Goal: Transaction & Acquisition: Purchase product/service

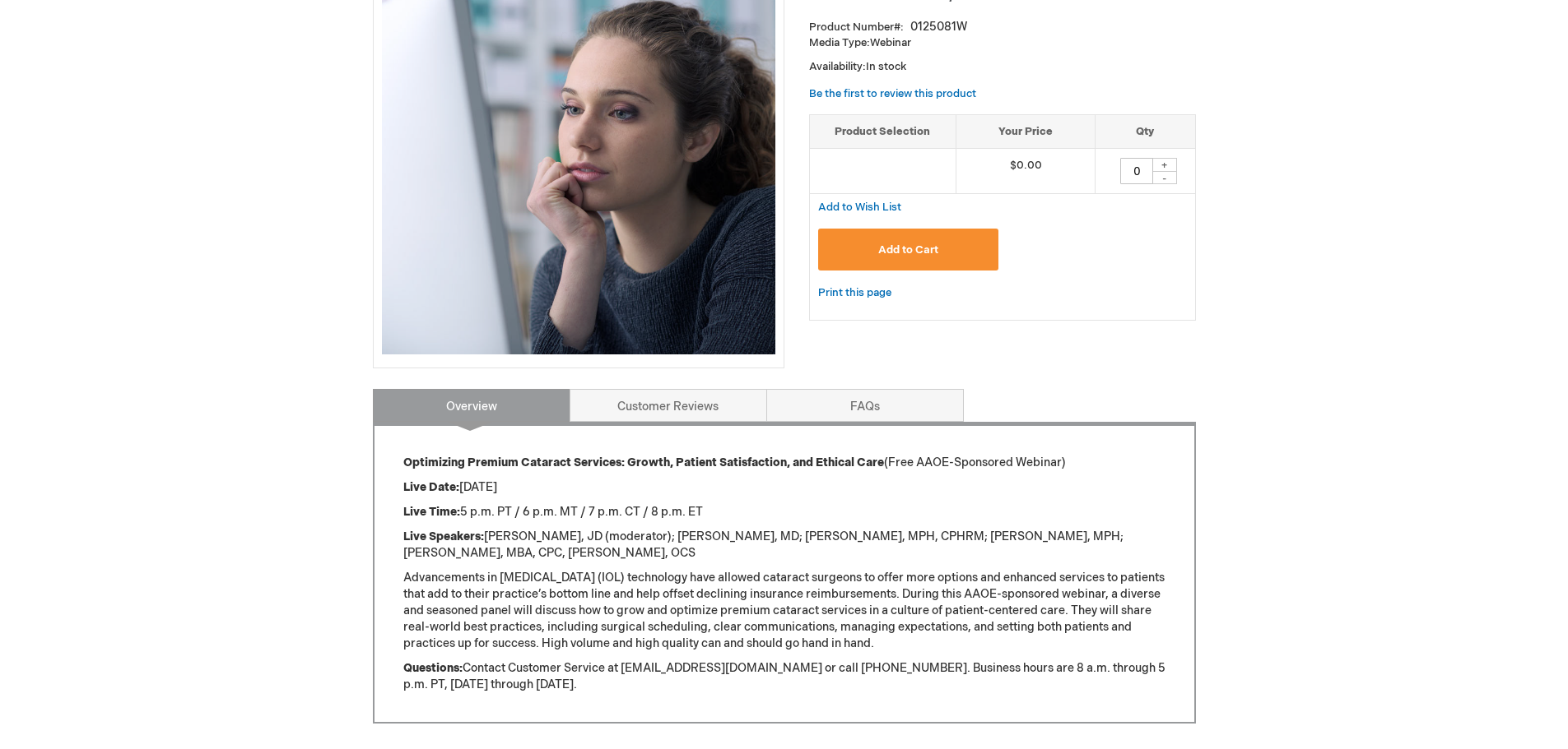
scroll to position [329, 0]
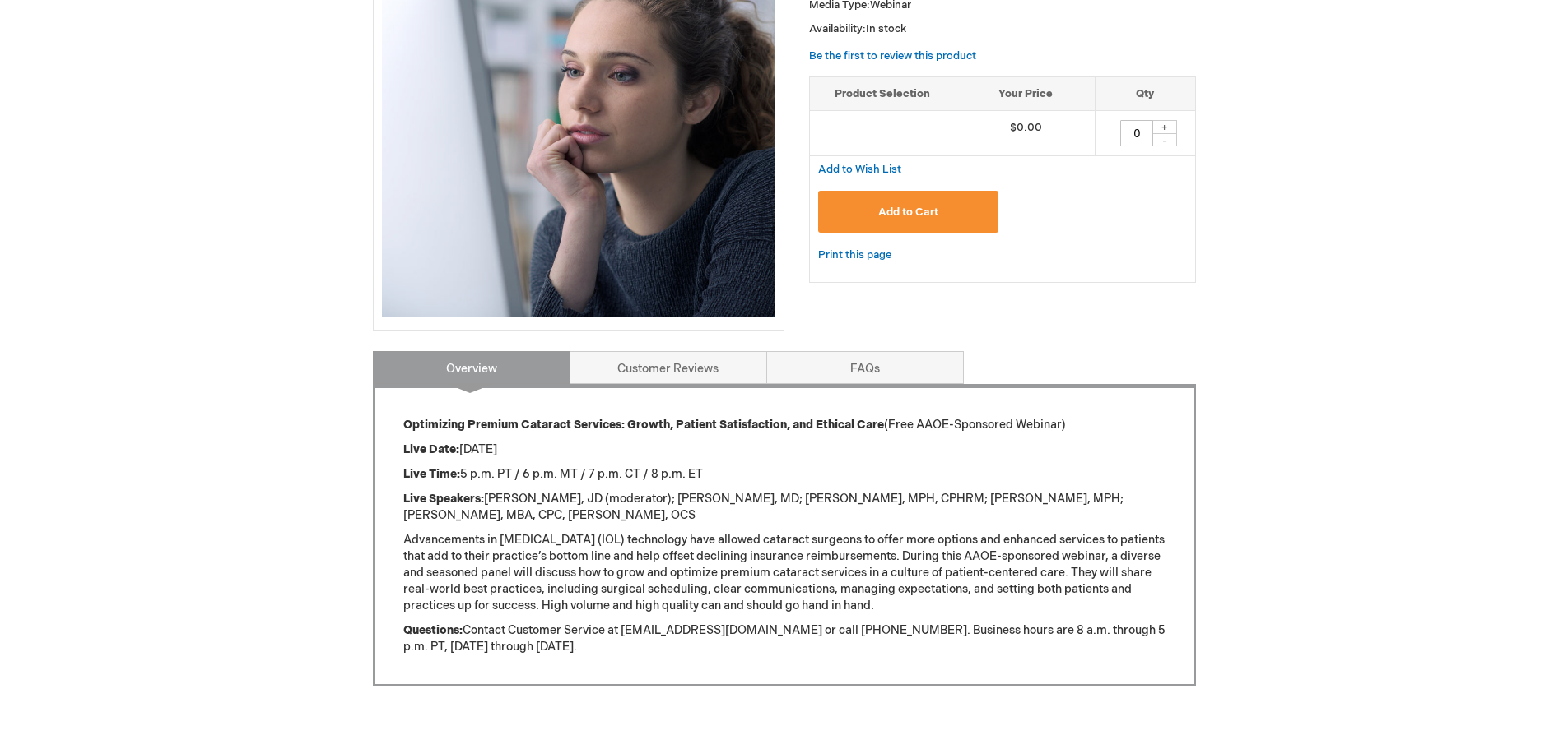
click at [918, 206] on button "Add to Cart" at bounding box center [908, 212] width 181 height 42
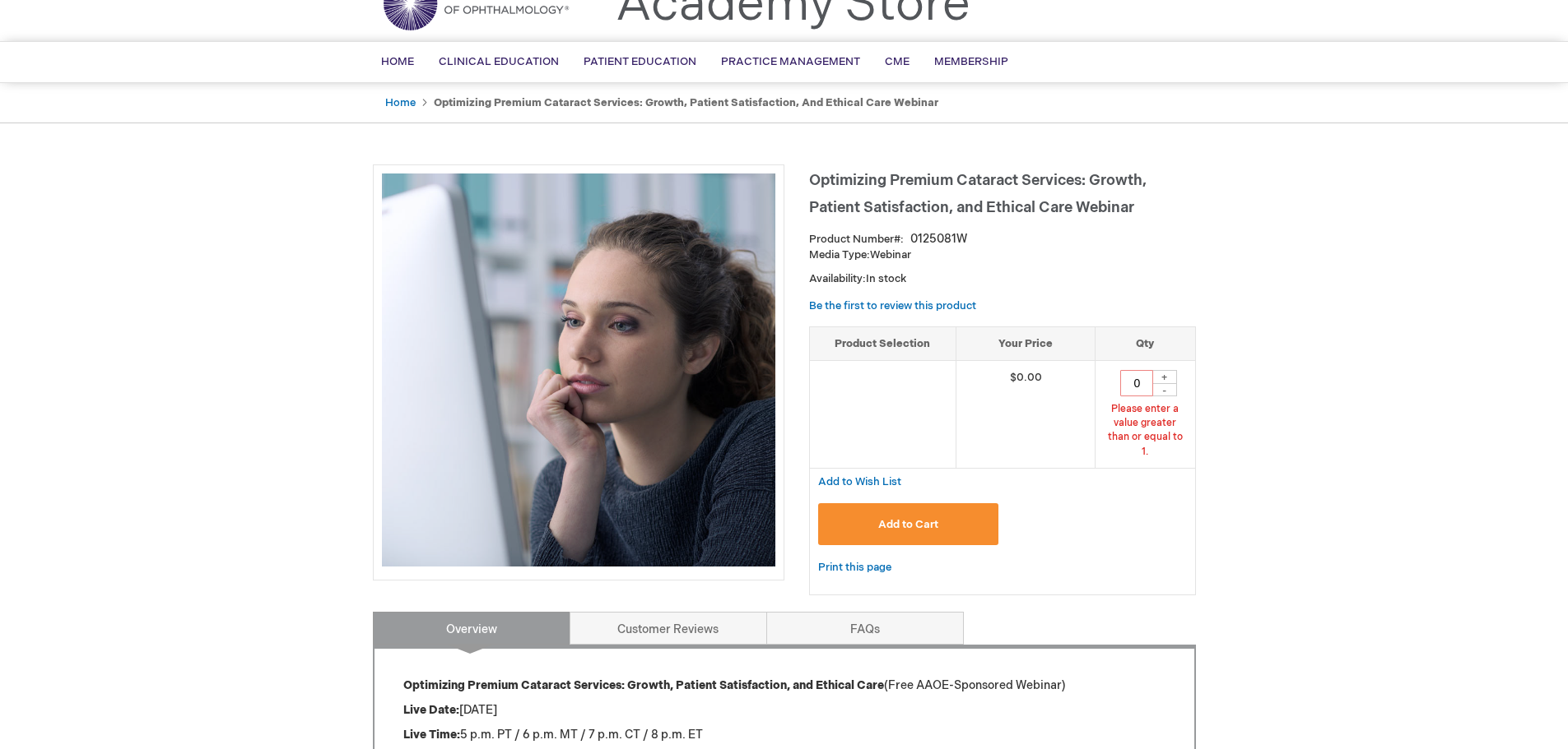
scroll to position [75, 0]
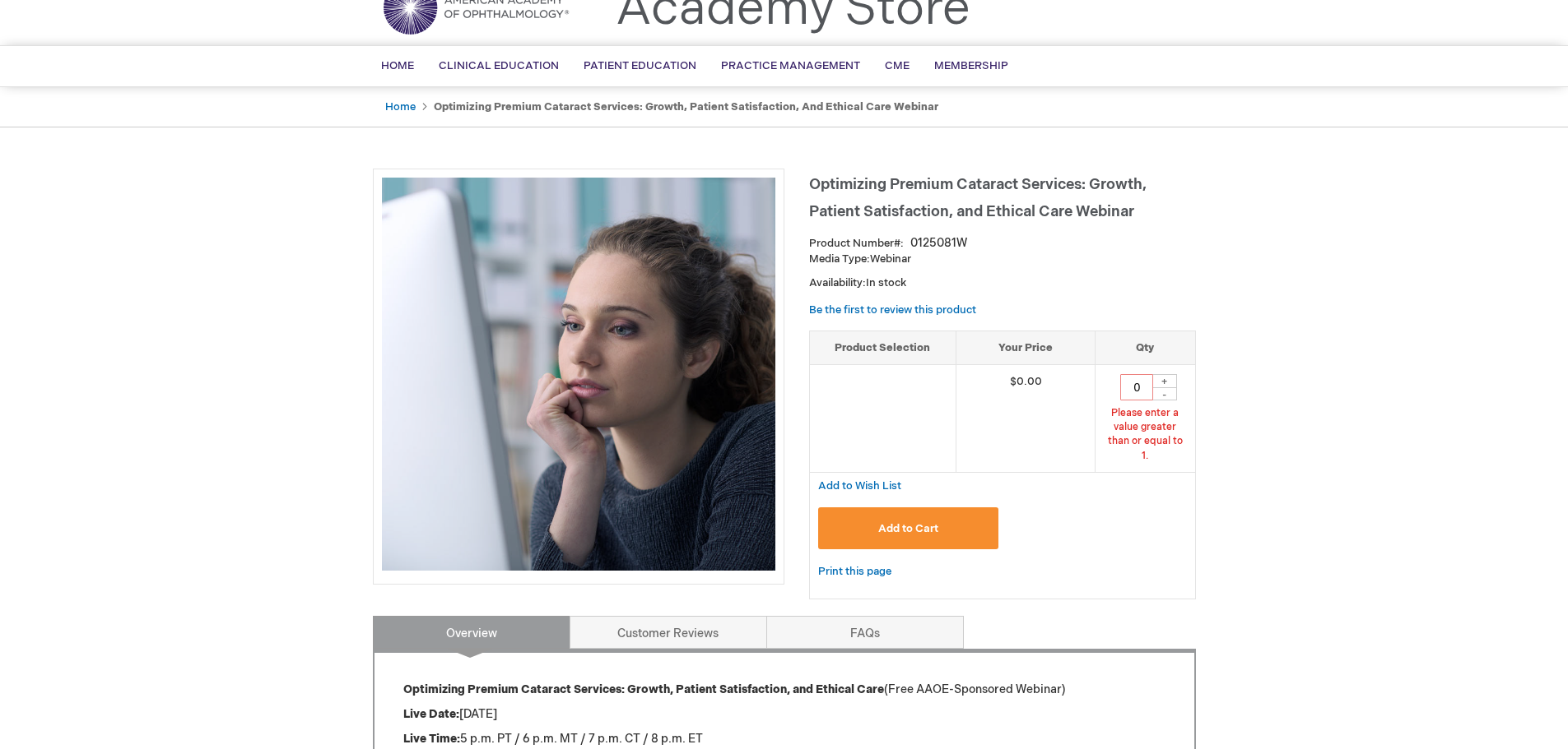
click at [1164, 375] on div "+" at bounding box center [1165, 381] width 25 height 14
type input "1"
click at [961, 513] on button "Add to Cart" at bounding box center [908, 528] width 181 height 42
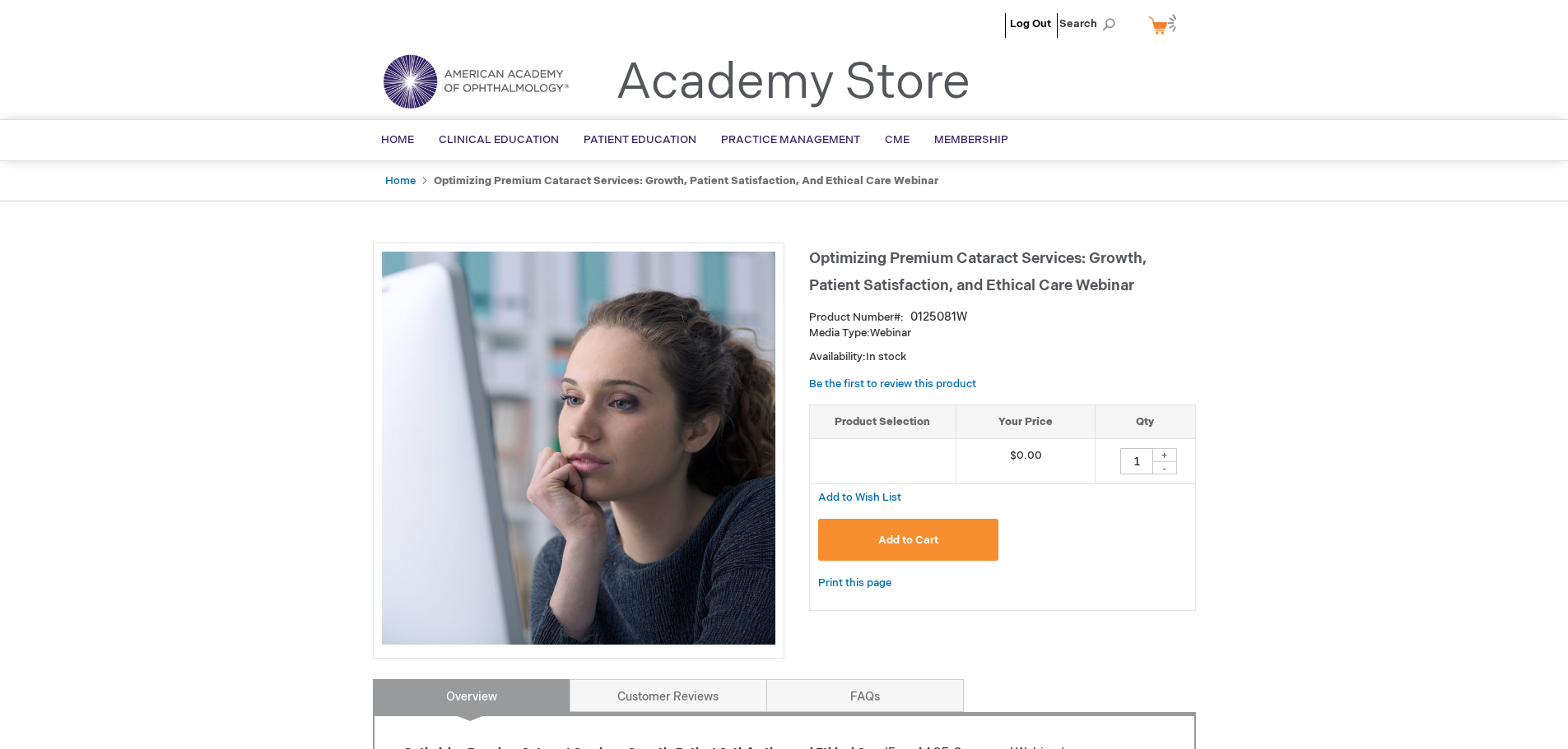
scroll to position [0, 0]
click at [909, 463] on td at bounding box center [883, 462] width 147 height 45
click at [893, 542] on span "Add to Cart" at bounding box center [908, 541] width 60 height 13
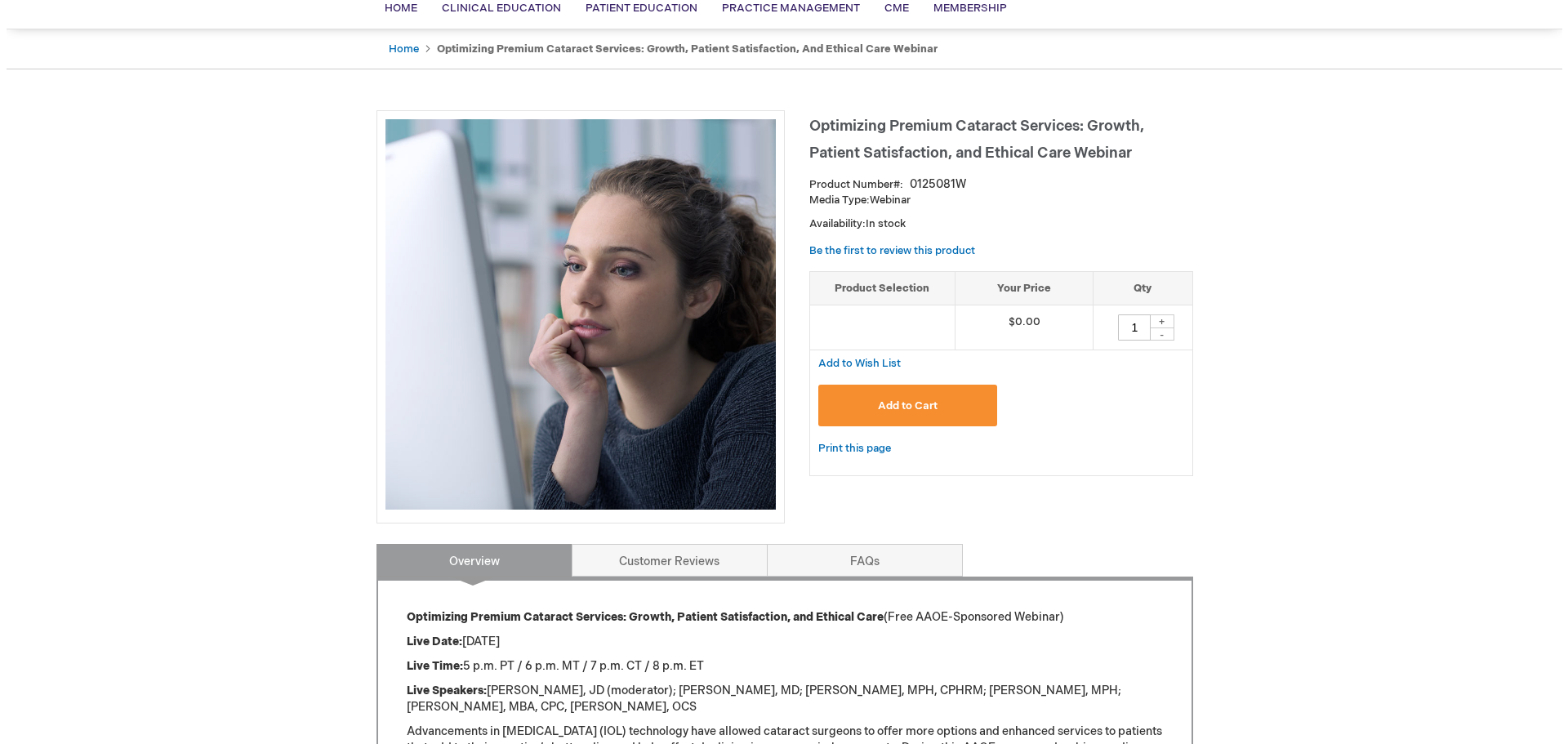
scroll to position [113, 0]
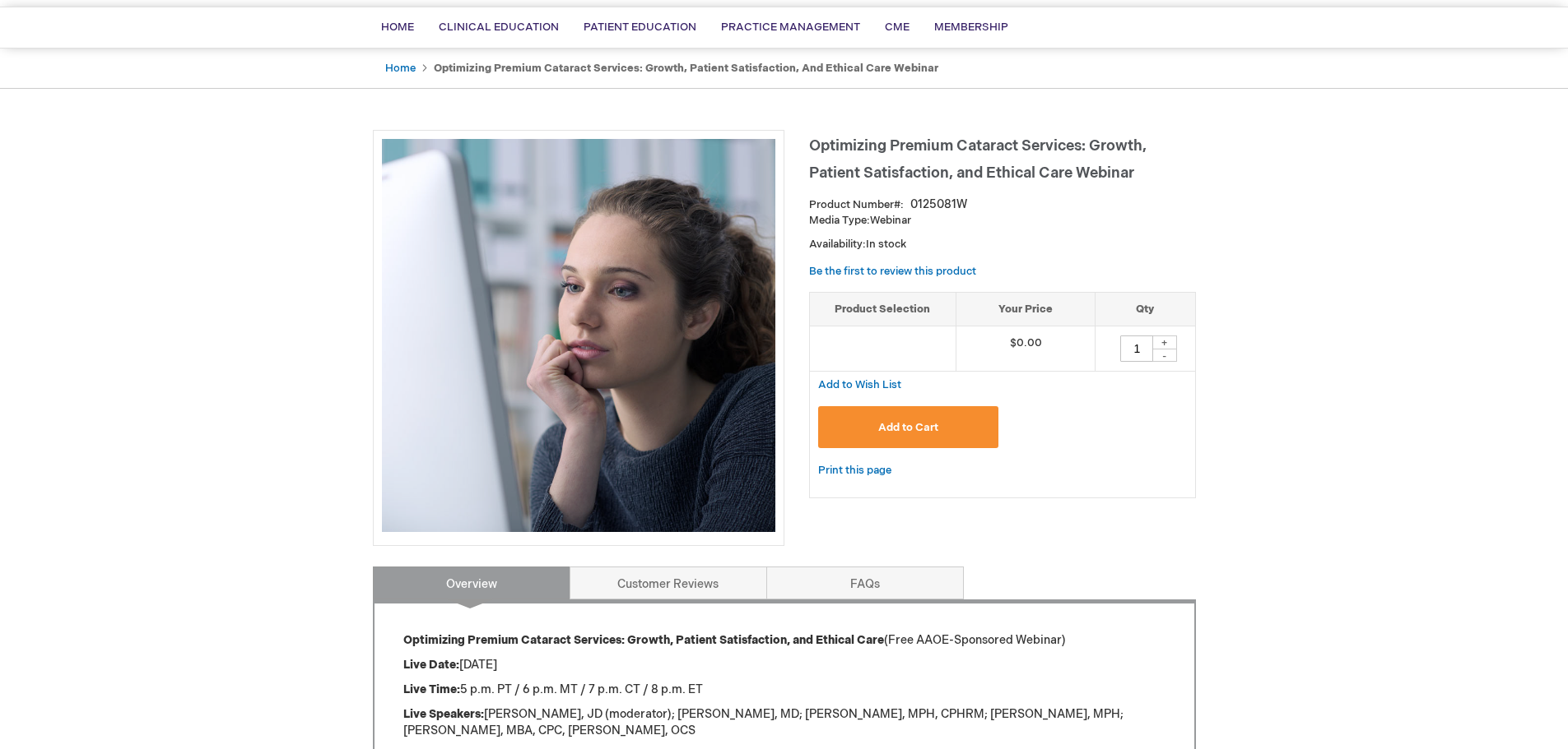
click at [894, 423] on span "Add to Cart" at bounding box center [908, 428] width 60 height 13
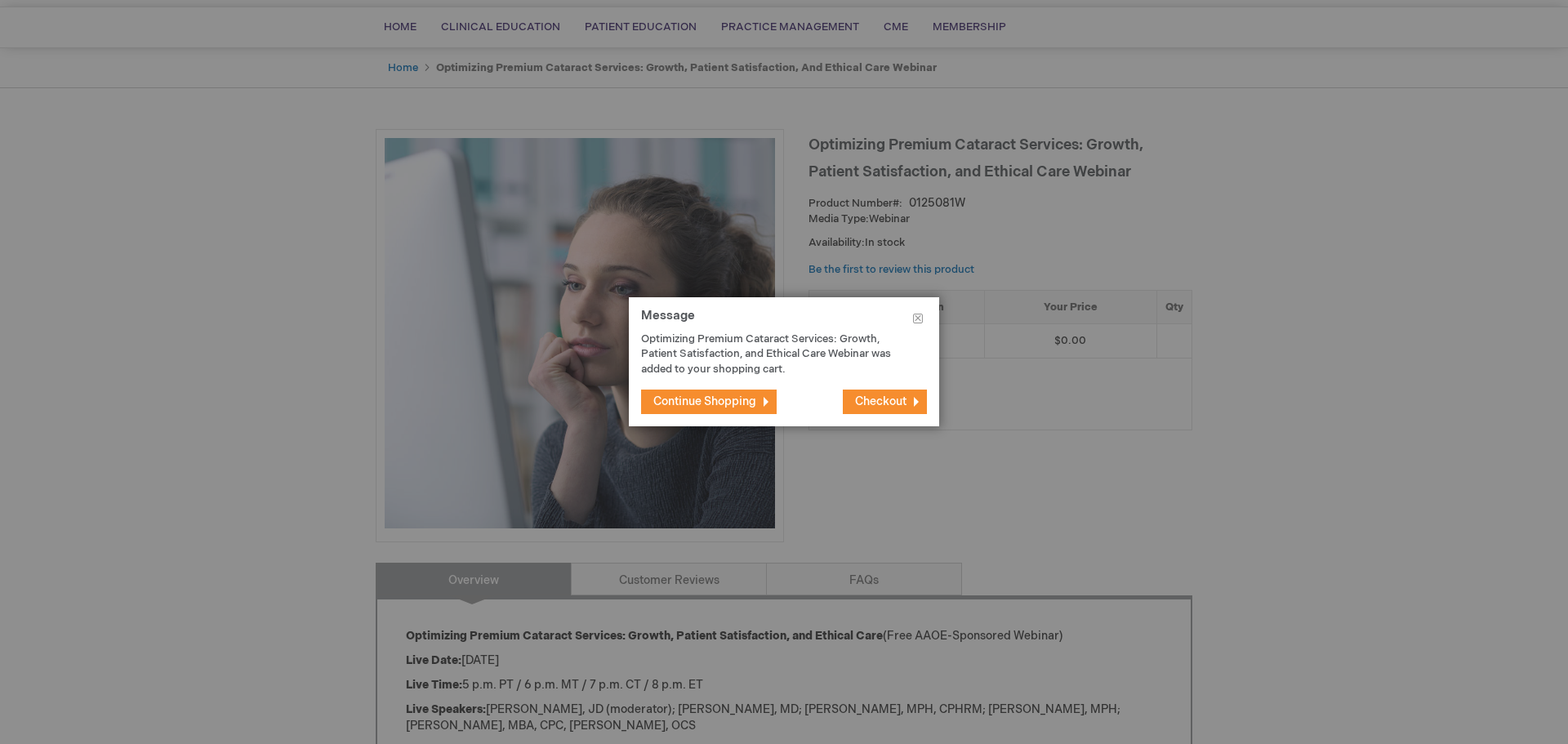
click at [863, 399] on span "Checkout" at bounding box center [880, 401] width 52 height 14
